Goal: Task Accomplishment & Management: Manage account settings

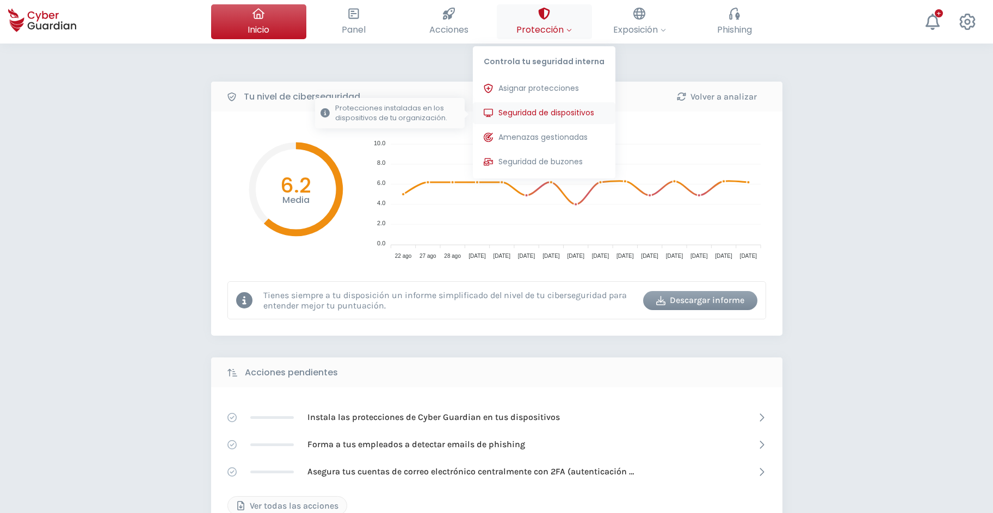
click at [523, 112] on span "Seguridad de dispositivos" at bounding box center [546, 112] width 96 height 11
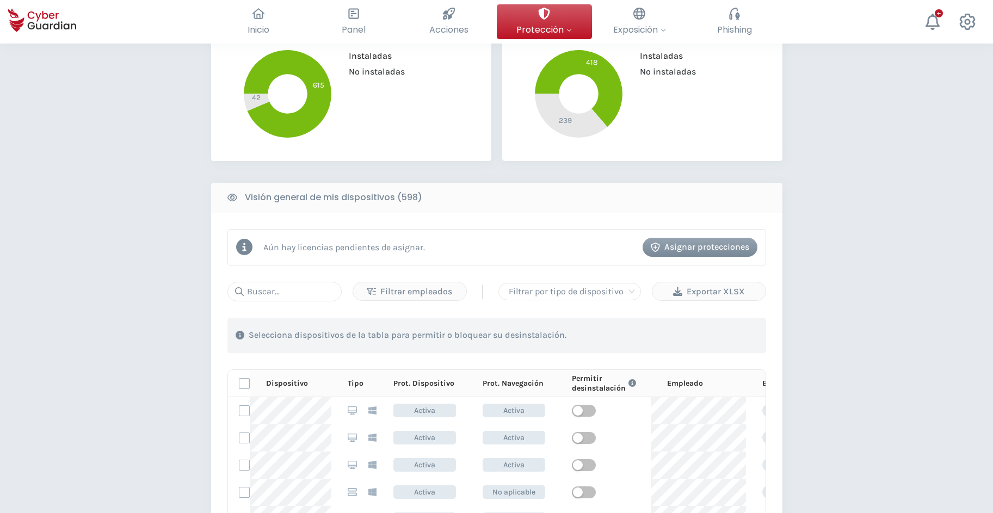
scroll to position [277, 0]
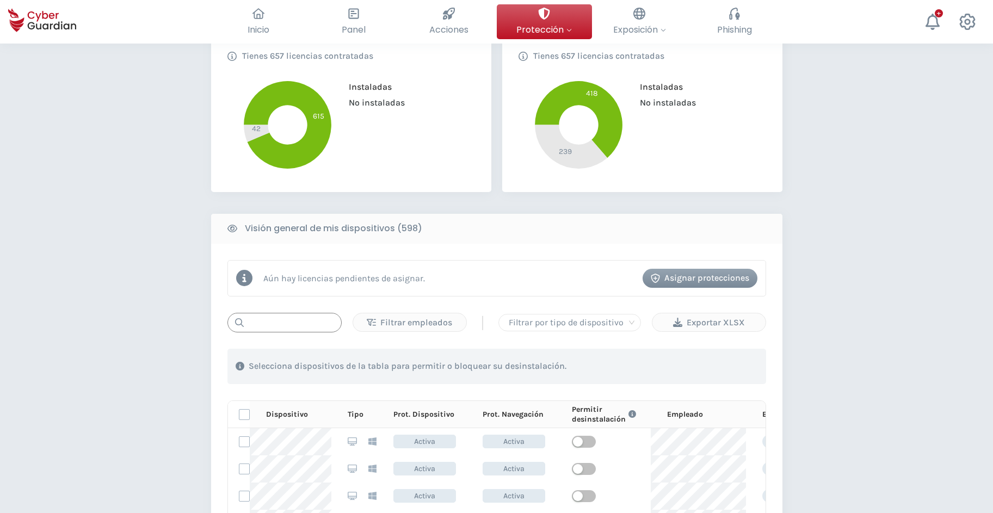
click at [278, 325] on input "text" at bounding box center [284, 323] width 114 height 20
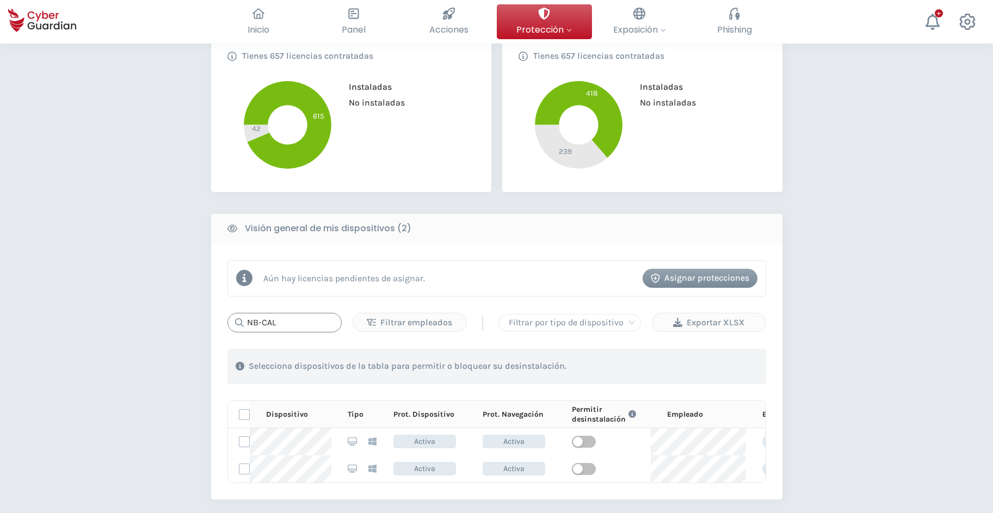
type input "NB-CAL-"
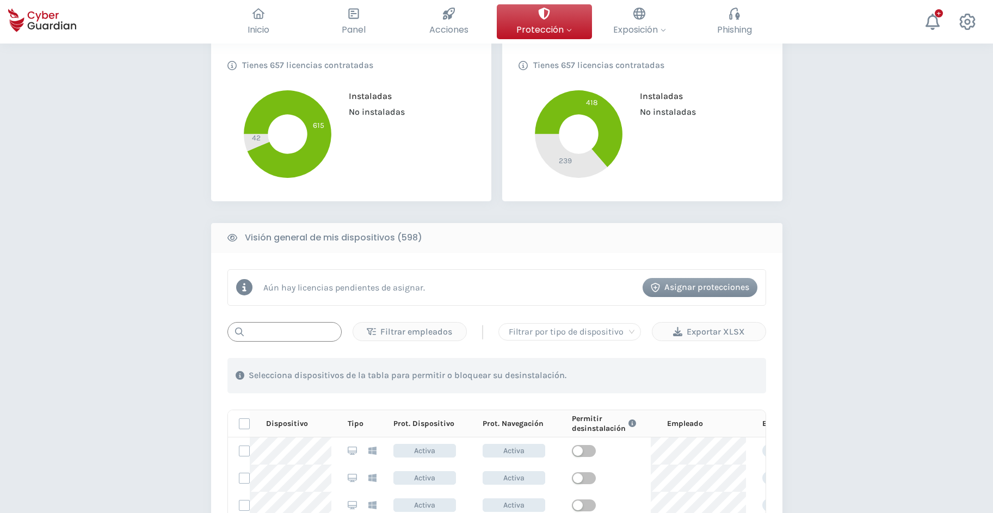
scroll to position [0, 0]
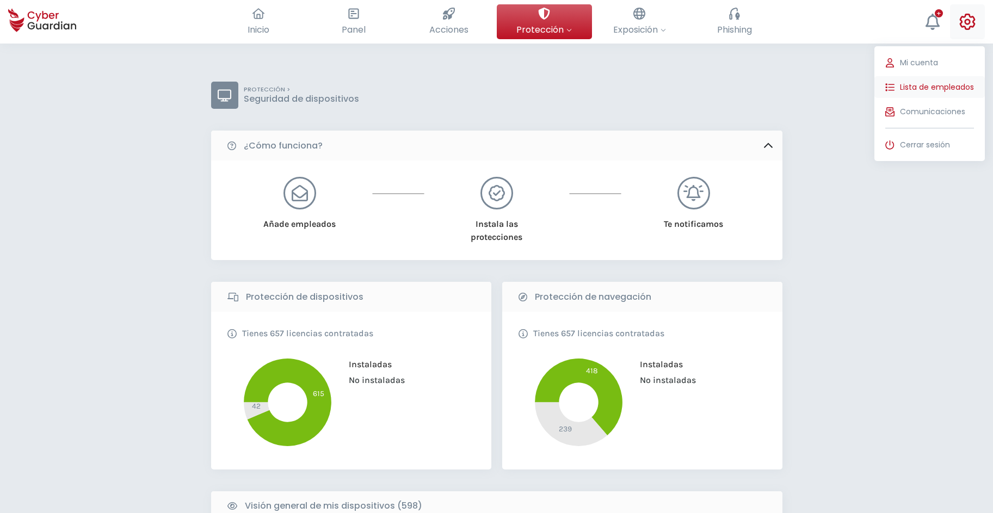
click at [916, 90] on span "Lista de empleados" at bounding box center [937, 87] width 74 height 11
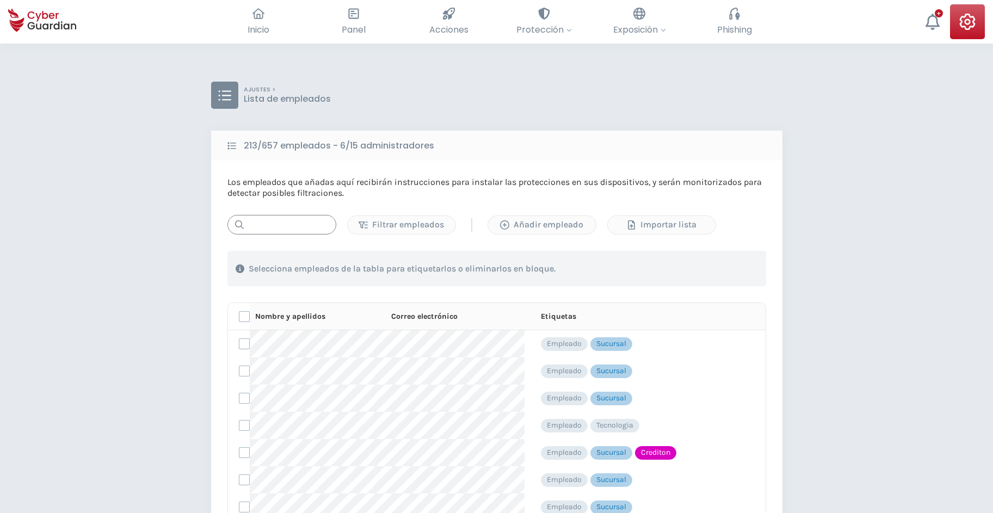
click at [273, 226] on input "text" at bounding box center [281, 225] width 109 height 20
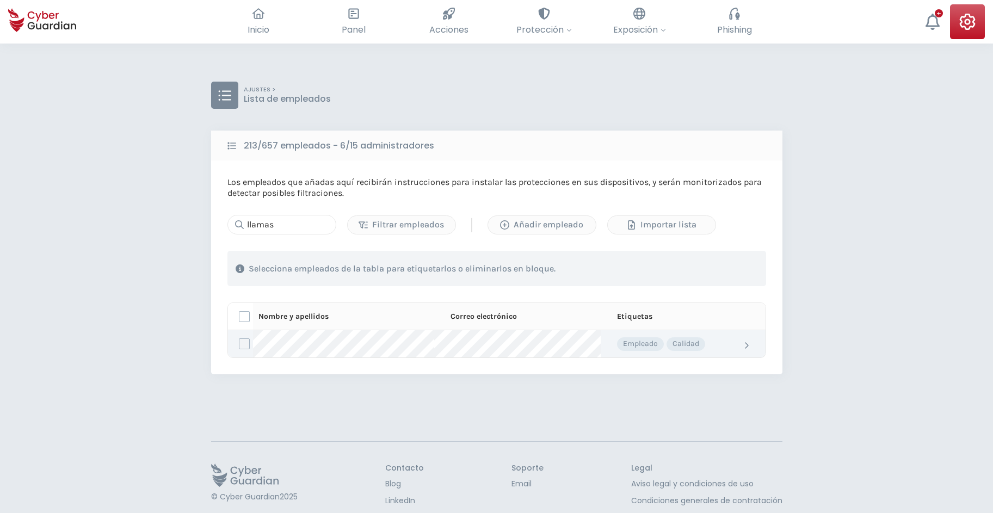
click at [242, 344] on label at bounding box center [244, 343] width 11 height 11
click at [239, 344] on input "checkbox" at bounding box center [239, 344] width 0 height 10
click at [682, 272] on icon "button" at bounding box center [683, 268] width 9 height 9
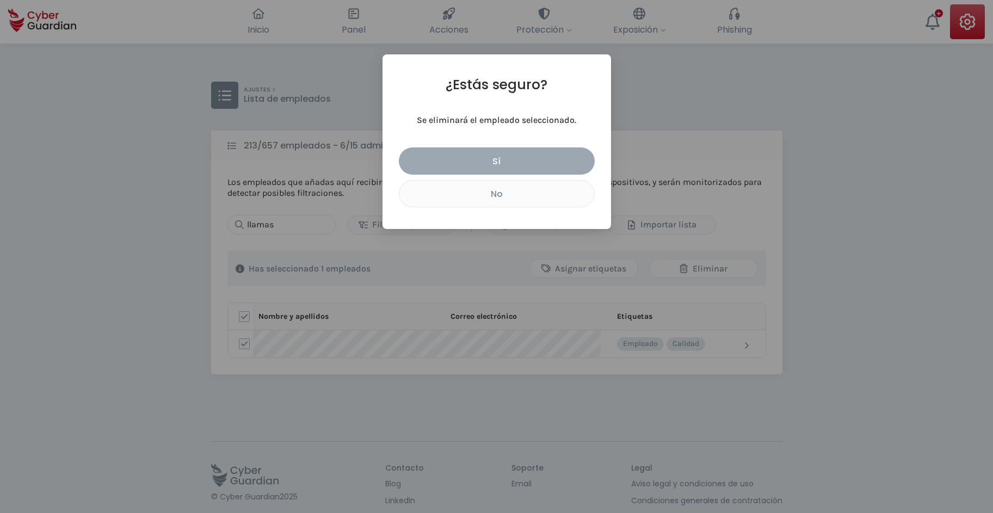
click at [520, 160] on div "Sí" at bounding box center [497, 162] width 180 height 14
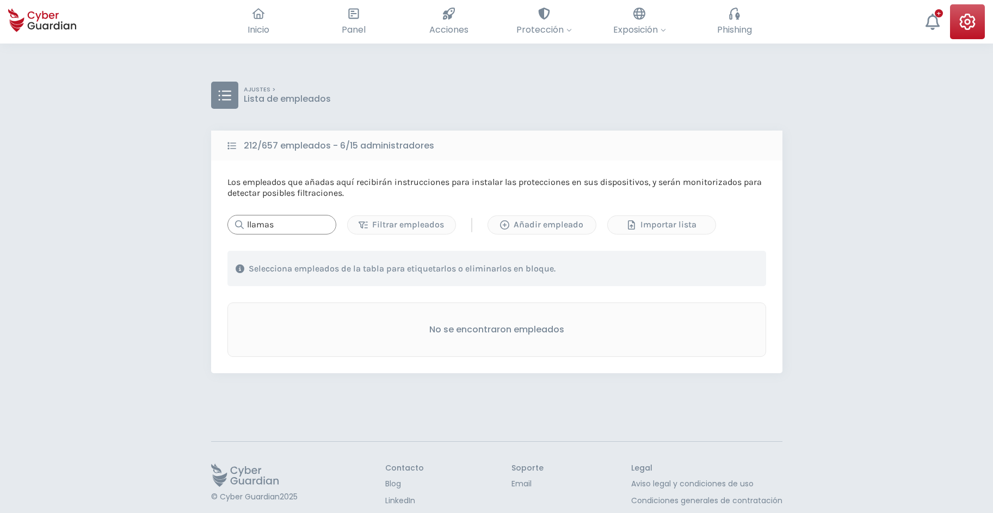
drag, startPoint x: 300, startPoint y: 232, endPoint x: 223, endPoint y: 239, distance: 77.0
click at [227, 234] on input "llamas" at bounding box center [281, 225] width 109 height 20
click at [897, 241] on div "AJUSTES > Lista de empleados 212/657 empleados - 6/15 administradores Los emple…" at bounding box center [496, 300] width 993 height 513
click at [502, 94] on div "AJUSTES > Lista de empleados" at bounding box center [496, 95] width 571 height 27
drag, startPoint x: 287, startPoint y: 226, endPoint x: 189, endPoint y: 230, distance: 98.6
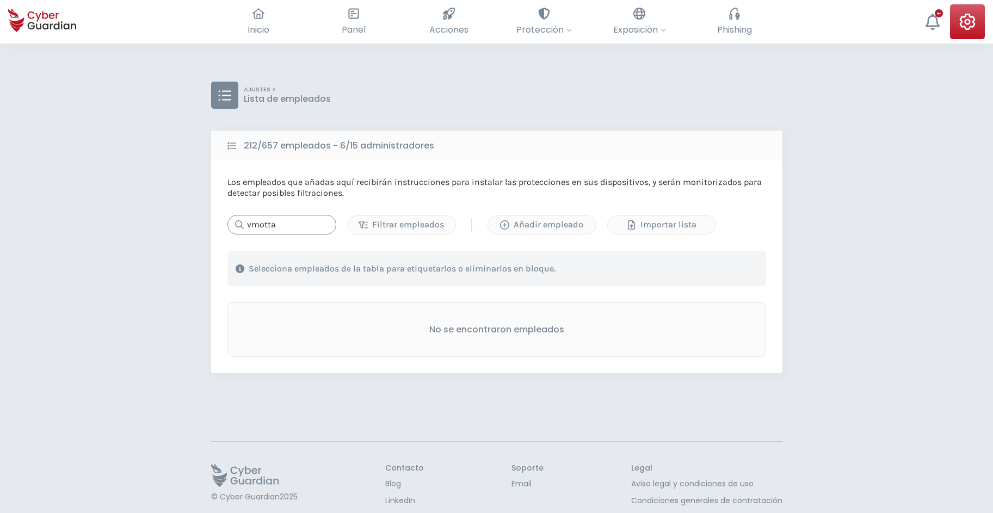
click at [227, 230] on input "vmotta" at bounding box center [281, 225] width 109 height 20
type input "nosilva"
click at [567, 228] on div "Añadir empleado" at bounding box center [541, 224] width 91 height 13
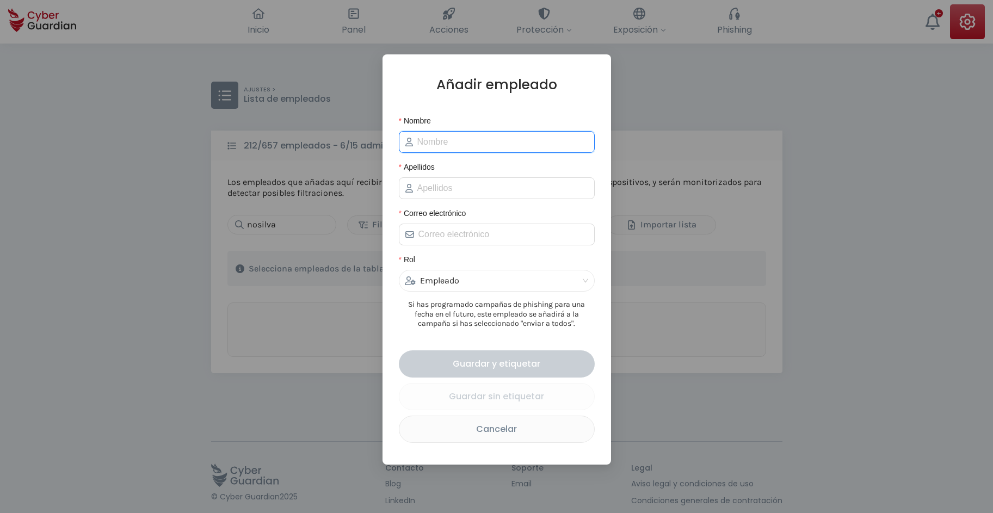
click at [446, 143] on input "Nombre" at bounding box center [502, 141] width 171 height 13
type input "Noelia"
type input "[PERSON_NAME]"
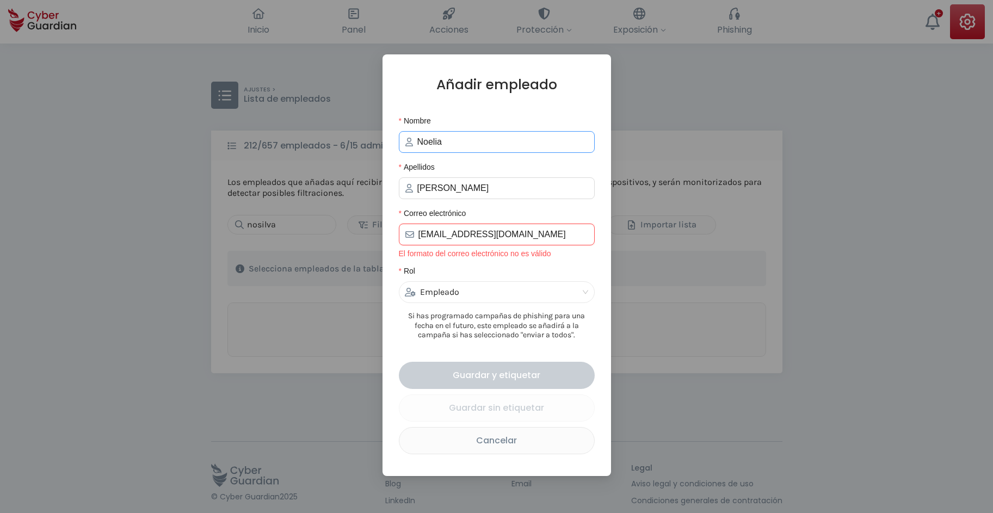
type input "[EMAIL_ADDRESS][DOMAIN_NAME]"
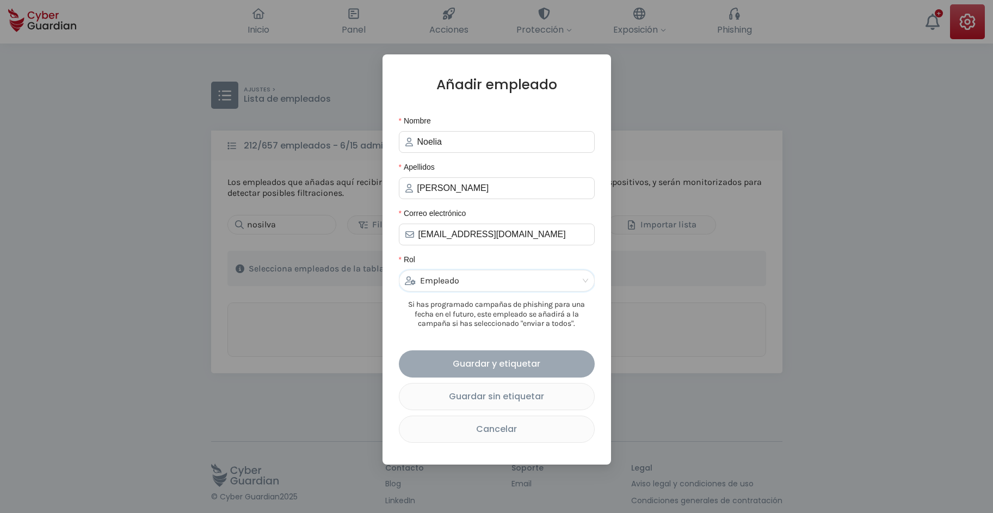
click at [514, 369] on div "Guardar y etiquetar" at bounding box center [497, 364] width 180 height 14
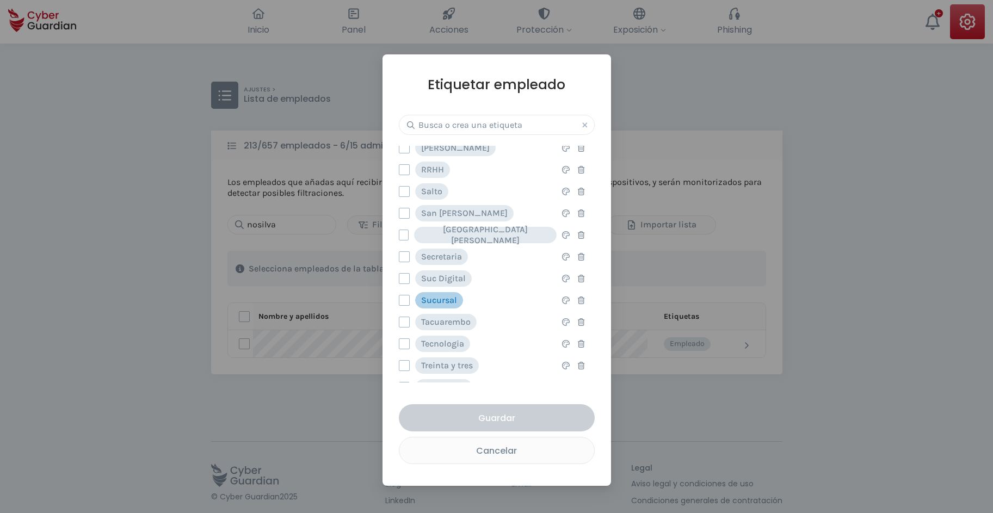
scroll to position [682, 0]
click at [403, 297] on label at bounding box center [404, 298] width 11 height 11
click at [399, 297] on input "checkbox" at bounding box center [399, 299] width 0 height 10
click at [486, 417] on div "Guardar" at bounding box center [497, 418] width 180 height 14
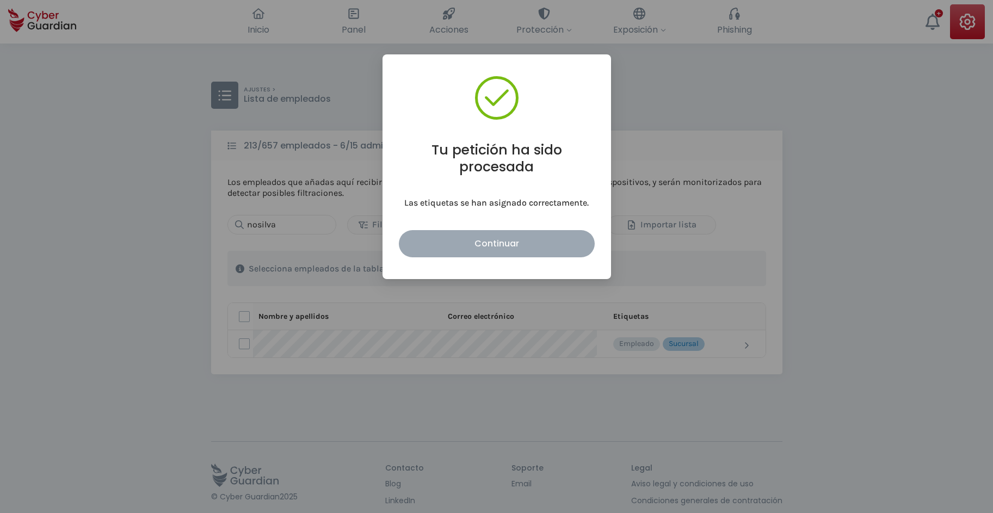
click at [493, 246] on div "Continuar" at bounding box center [497, 244] width 180 height 14
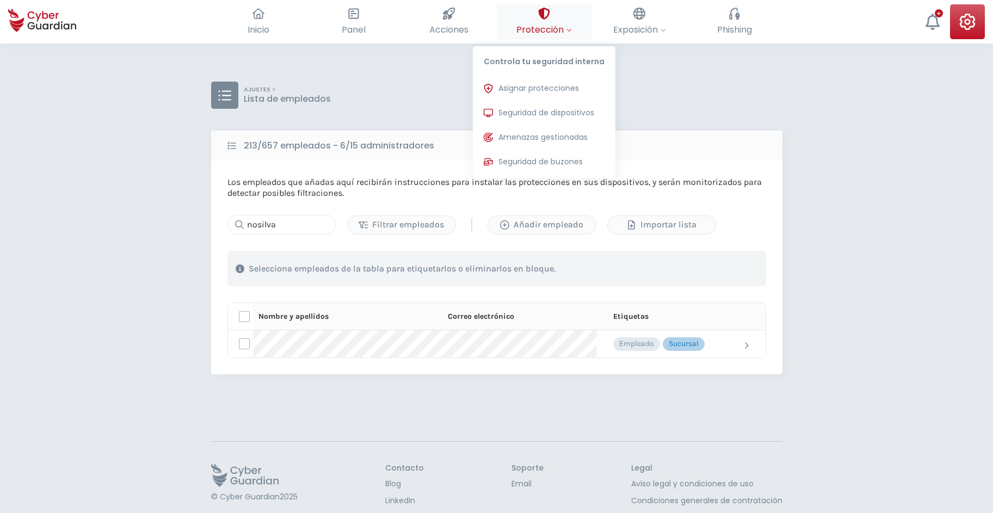
click at [538, 18] on icon at bounding box center [544, 14] width 12 height 12
click at [520, 112] on span "Seguridad de dispositivos" at bounding box center [546, 112] width 96 height 11
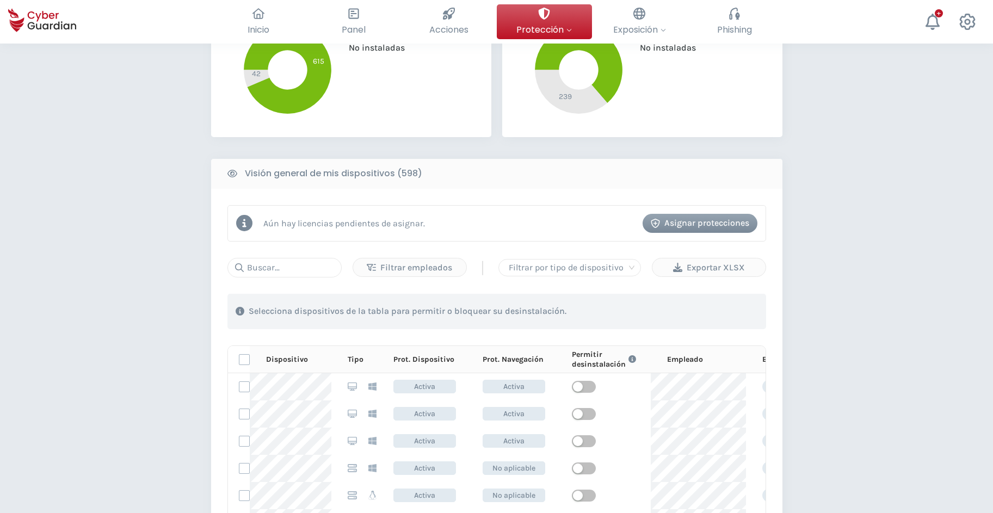
scroll to position [333, 0]
click at [678, 220] on div "Asignar protecciones" at bounding box center [700, 222] width 98 height 13
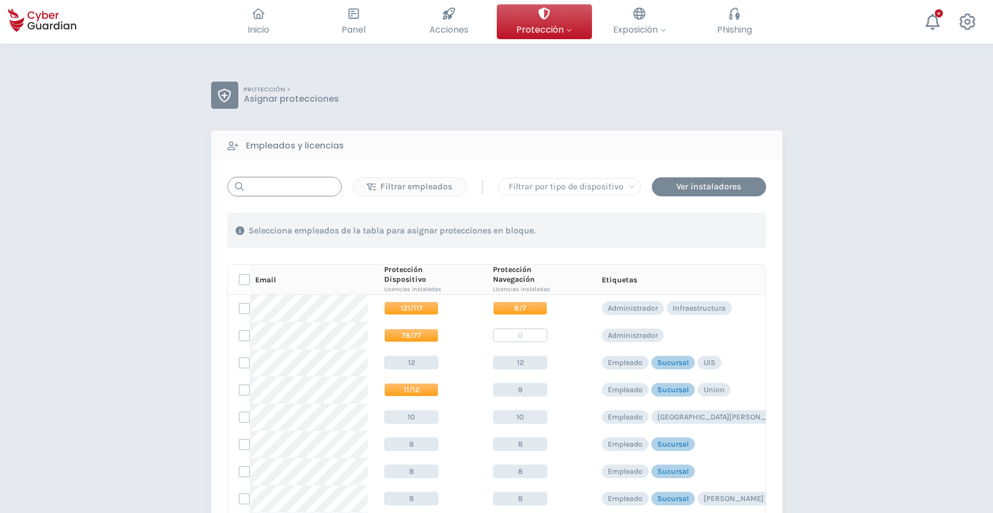
click at [276, 185] on input "text" at bounding box center [284, 187] width 114 height 20
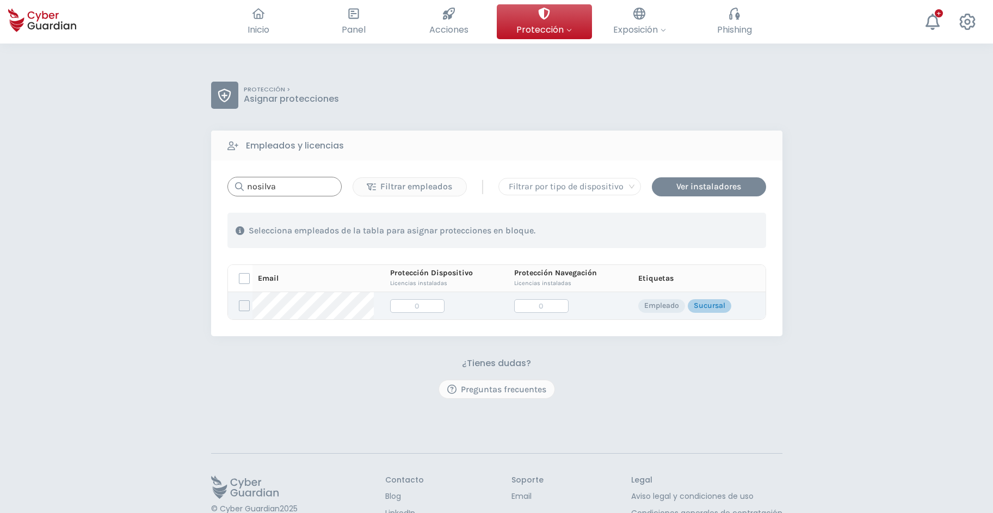
type input "nosilva"
click at [243, 308] on label at bounding box center [244, 305] width 11 height 11
click at [239, 308] on input "checkbox" at bounding box center [239, 306] width 0 height 10
click at [700, 229] on div "Asignar protecciones" at bounding box center [700, 230] width 98 height 13
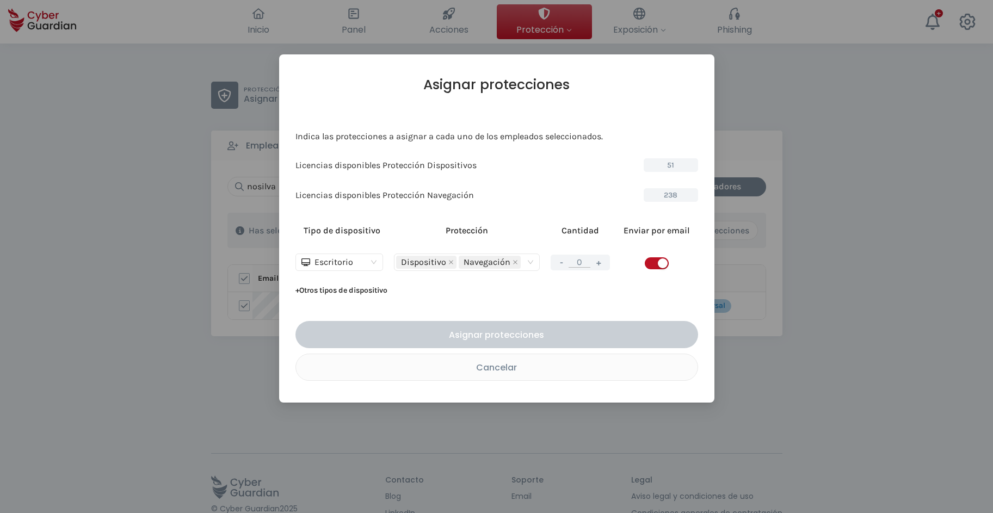
click at [597, 262] on button "+" at bounding box center [598, 263] width 13 height 14
type input "1"
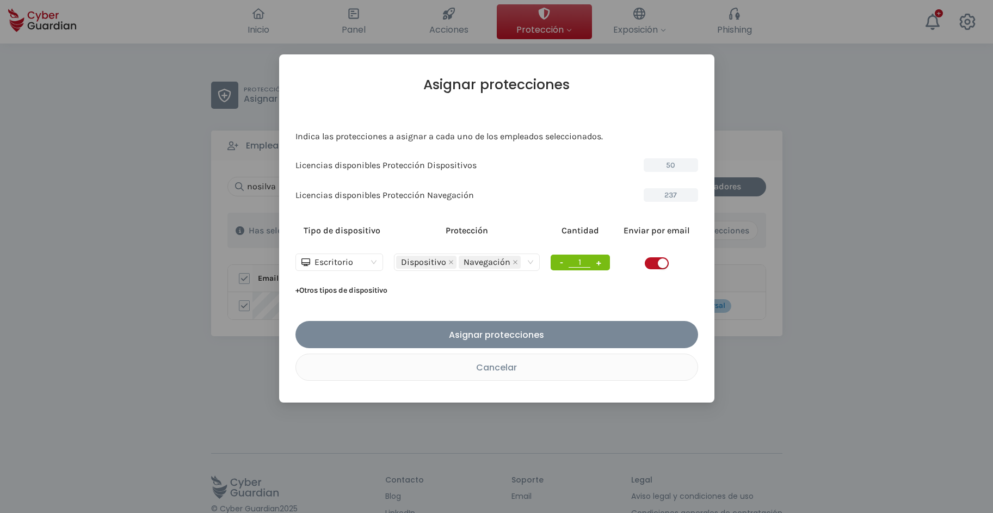
click at [649, 262] on span "button" at bounding box center [657, 263] width 24 height 12
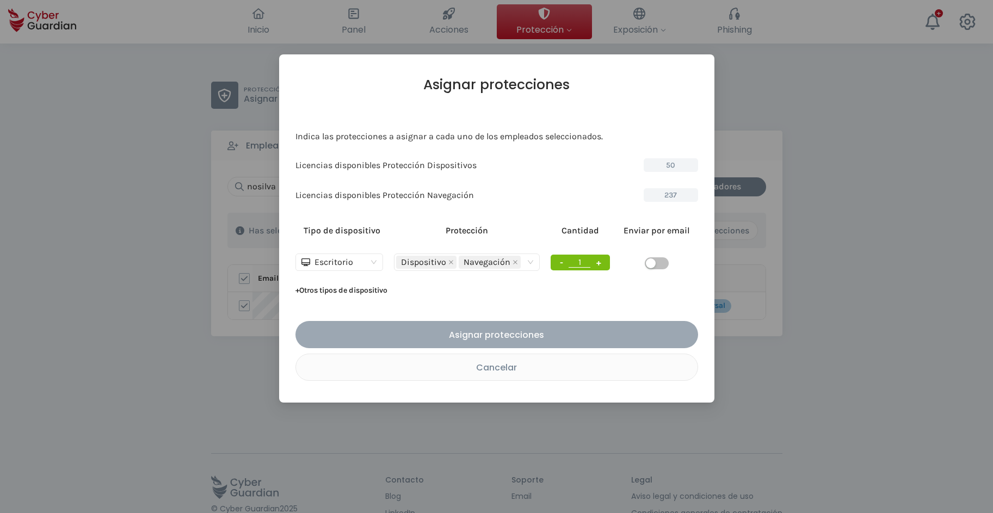
click at [528, 330] on div "Asignar protecciones" at bounding box center [497, 335] width 386 height 14
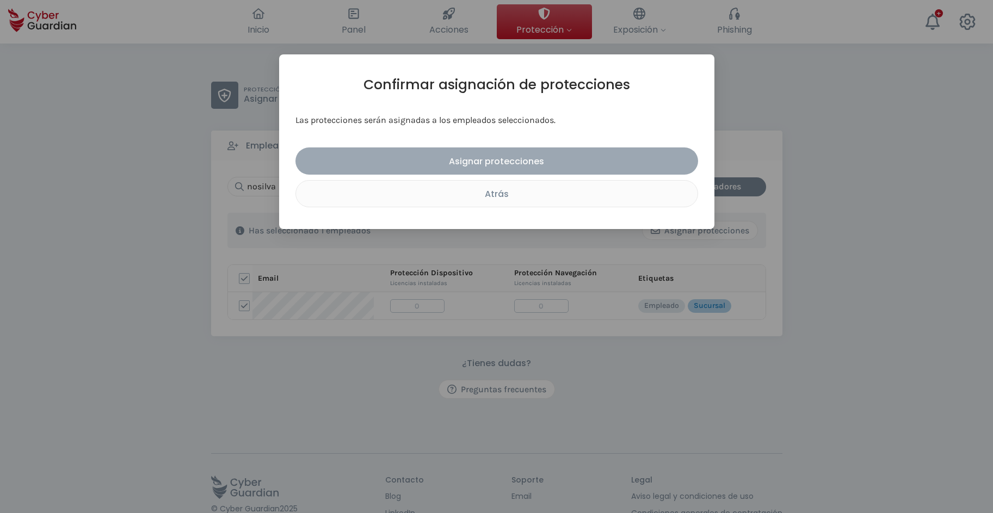
click at [522, 158] on div "Asignar protecciones" at bounding box center [497, 162] width 386 height 14
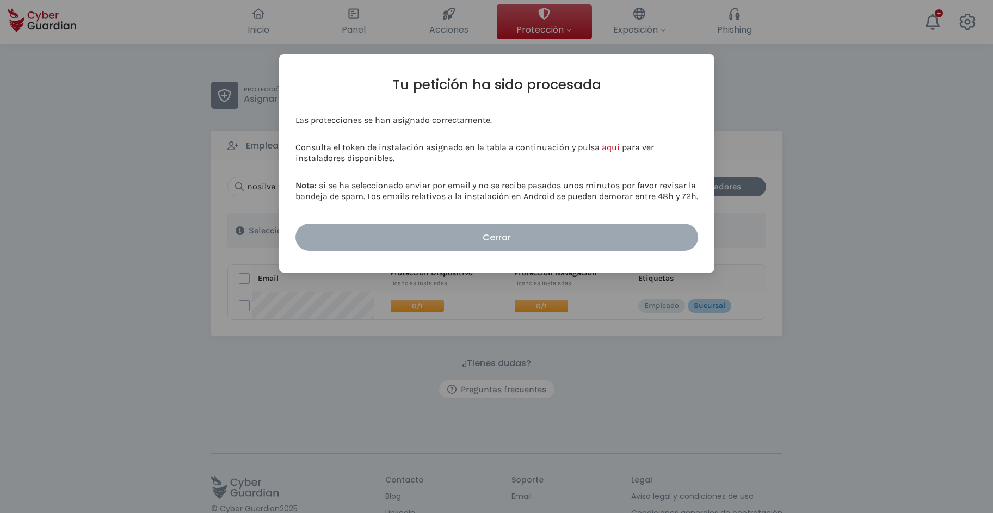
click at [486, 251] on button "Cerrar" at bounding box center [496, 237] width 403 height 27
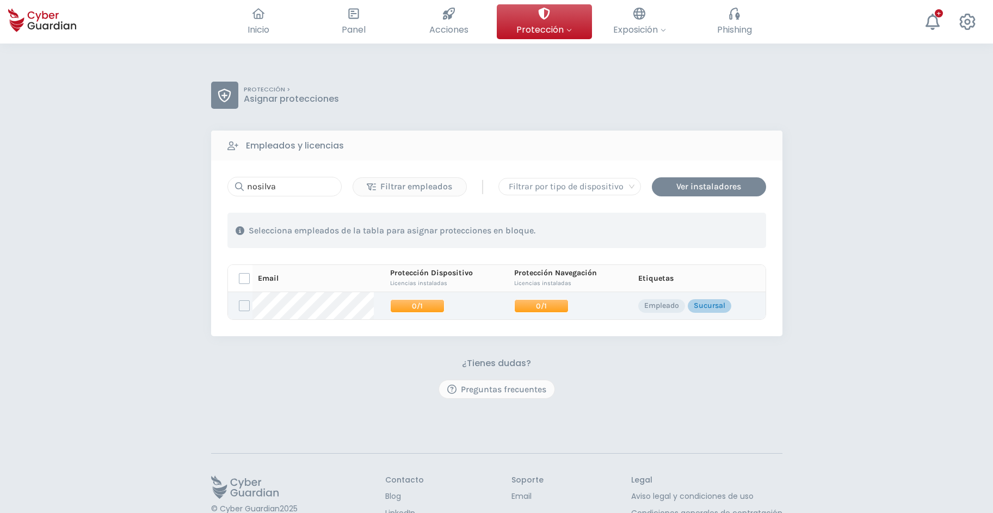
click at [402, 305] on span "0/1" at bounding box center [417, 306] width 54 height 14
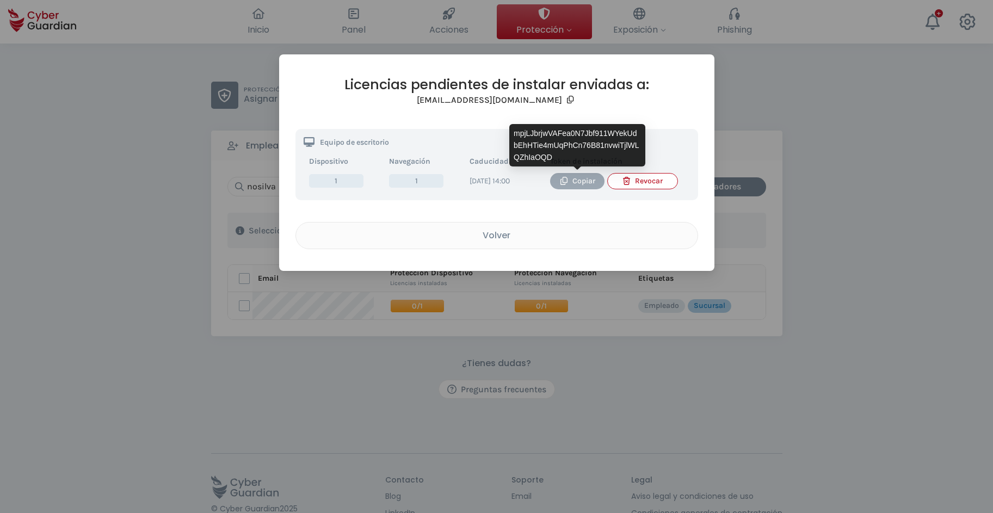
click at [581, 183] on div "Copiar" at bounding box center [577, 181] width 38 height 12
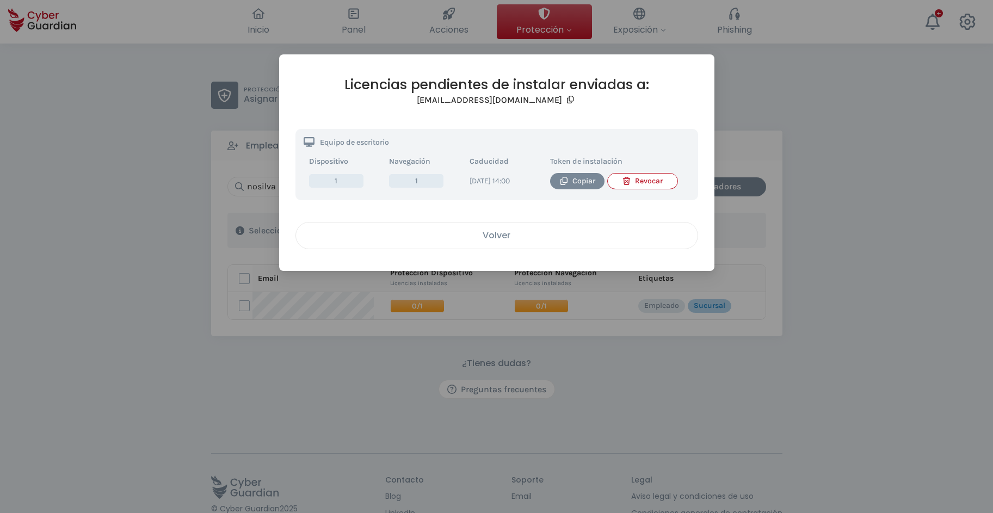
click at [515, 242] on div "Volver" at bounding box center [496, 236] width 385 height 14
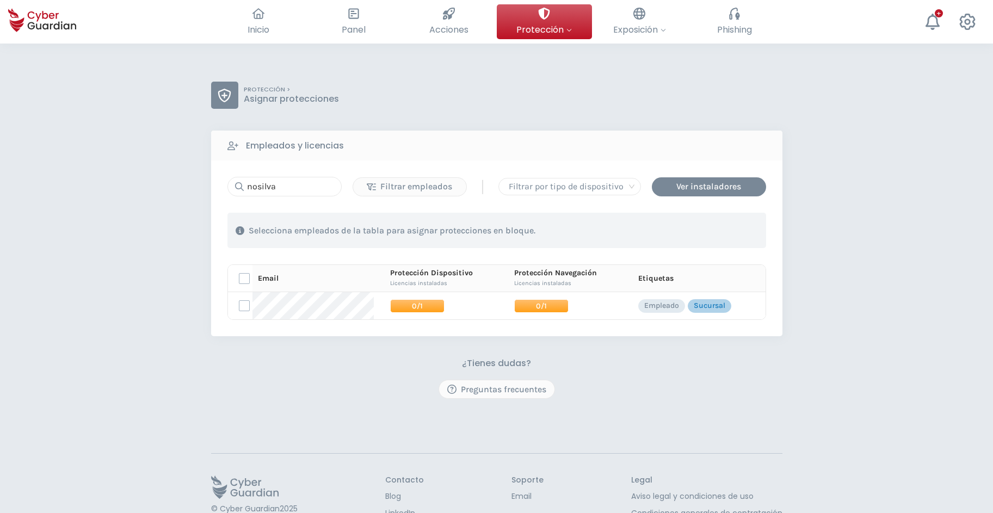
click at [47, 258] on div "PROTECCIÓN > Asignar protecciones Empleados y licencias nosilva Filtrar emplead…" at bounding box center [496, 307] width 993 height 526
